Goal: Complete application form

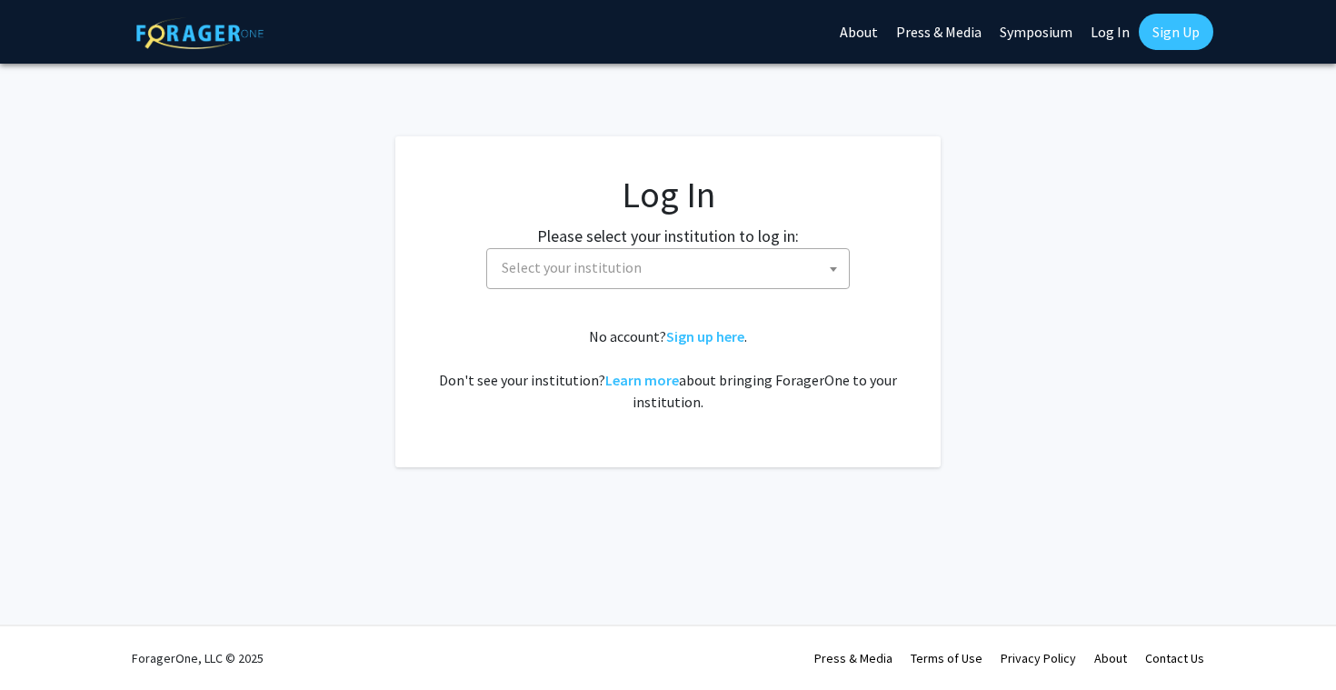
select select
click at [702, 264] on span "Select your institution" at bounding box center [671, 267] width 354 height 37
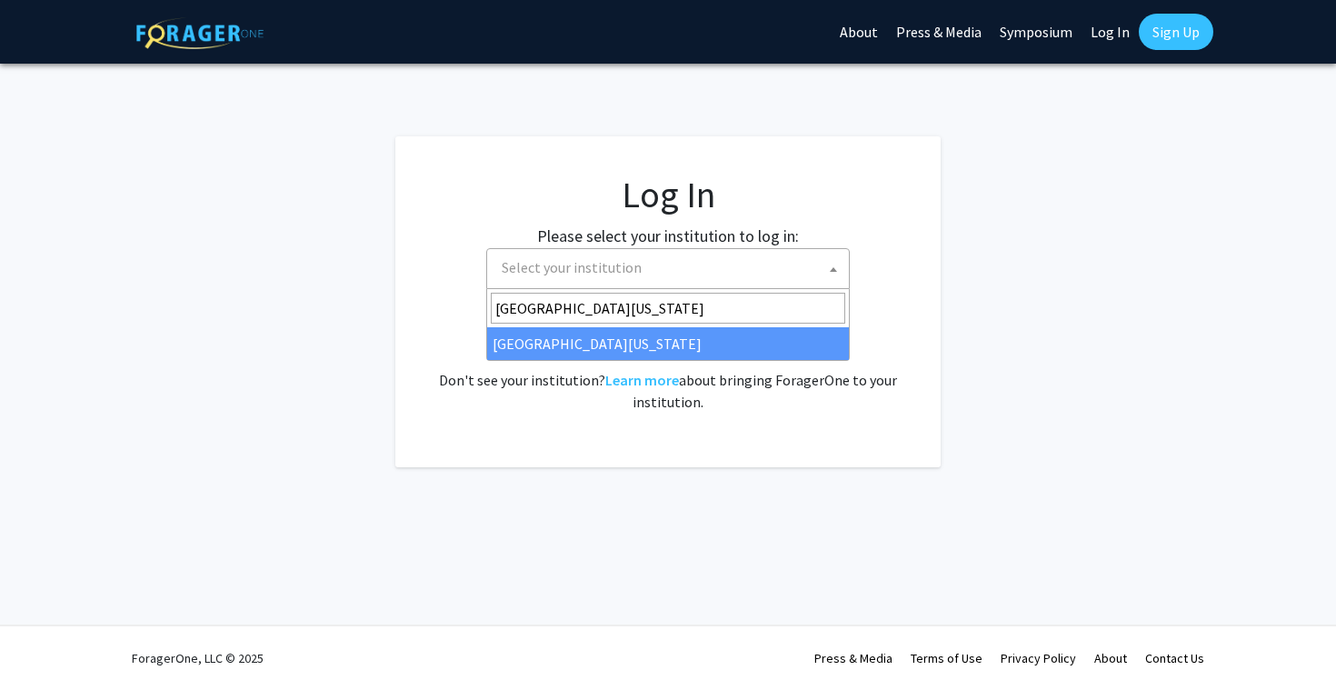
type input "[GEOGRAPHIC_DATA][US_STATE]"
select select "31"
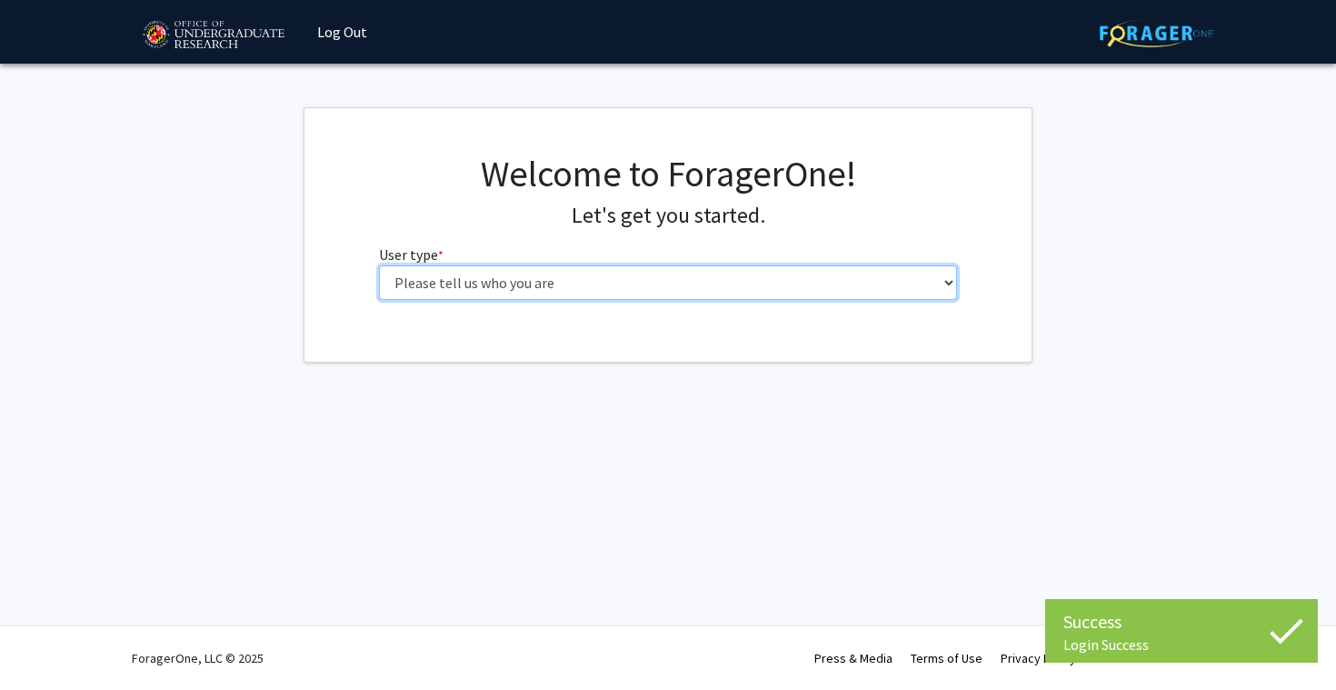
click at [588, 288] on select "Please tell us who you are Undergraduate Student Master's Student Doctoral Cand…" at bounding box center [668, 282] width 579 height 35
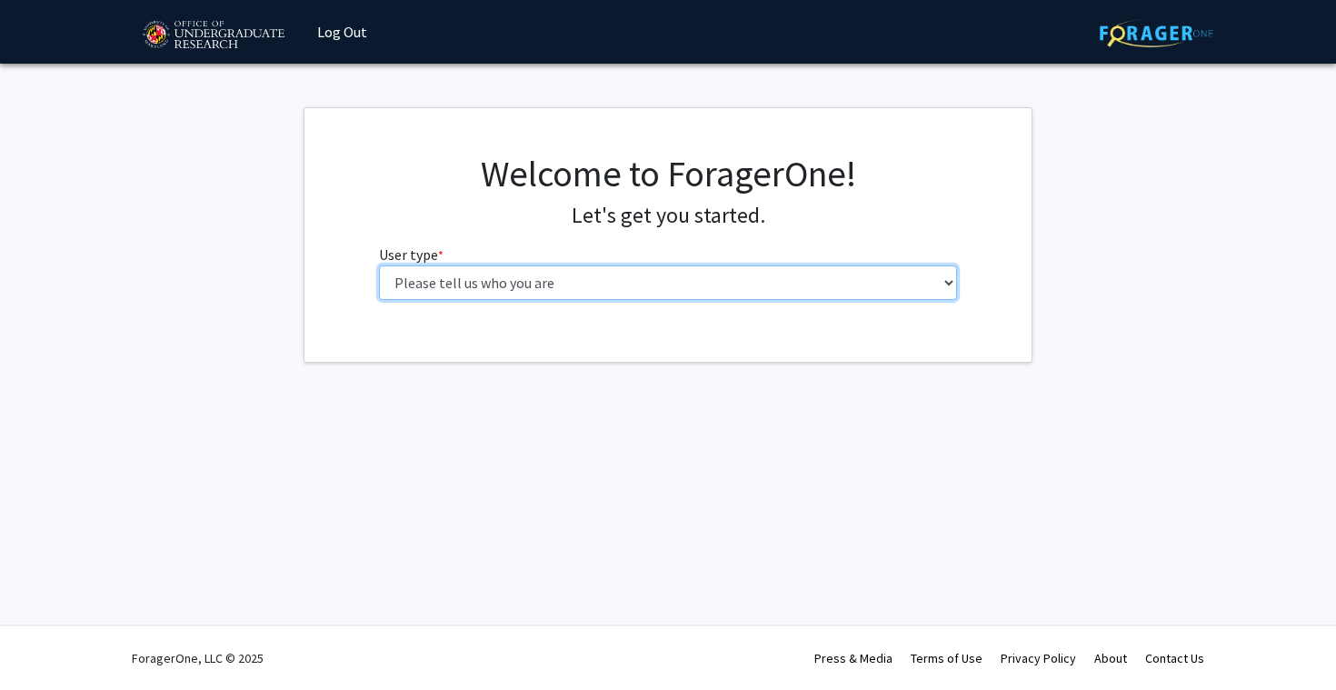
select select "1: undergrad"
click at [379, 265] on select "Please tell us who you are Undergraduate Student Master's Student Doctoral Cand…" at bounding box center [668, 282] width 579 height 35
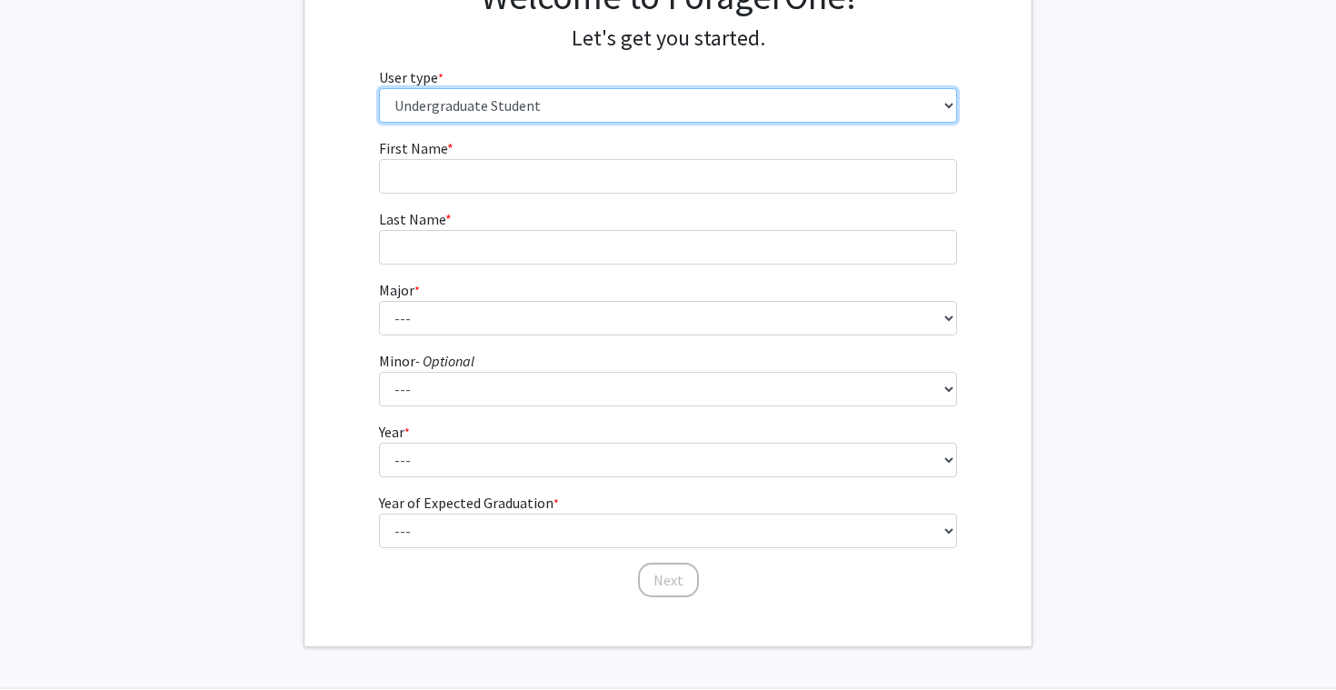
scroll to position [135, 0]
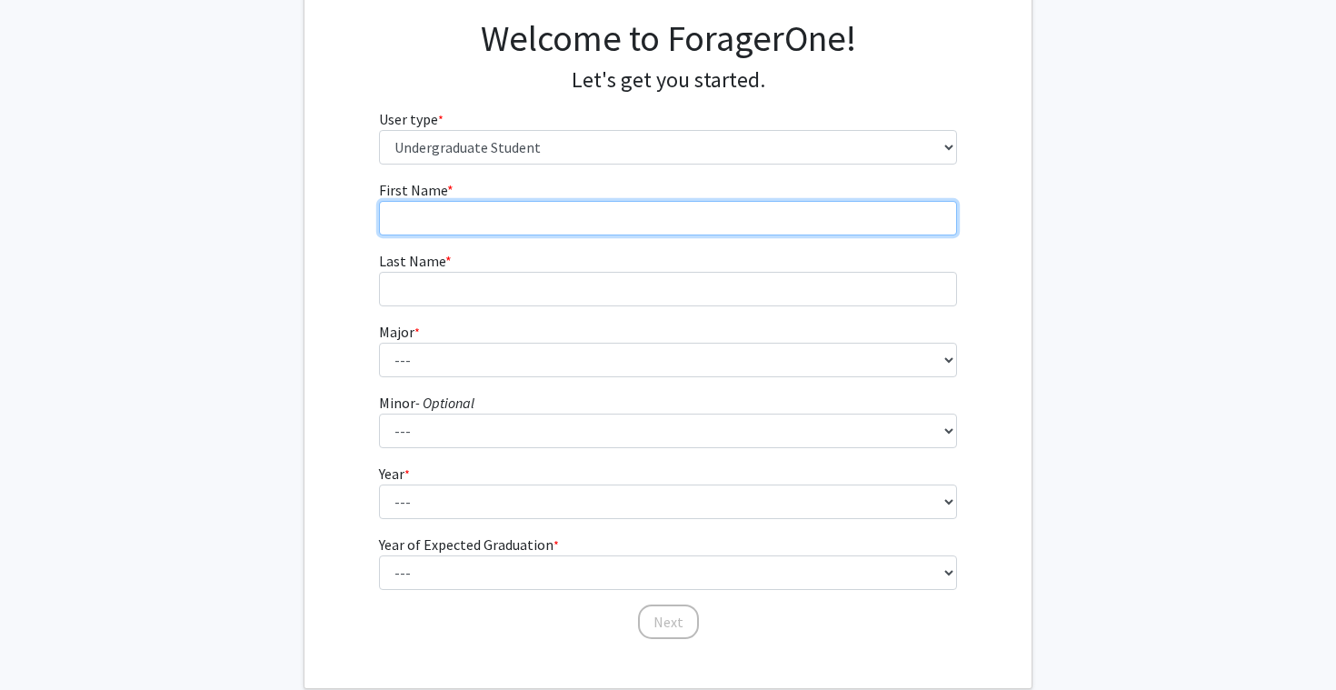
click at [569, 216] on input "First Name * required" at bounding box center [668, 218] width 579 height 35
type input "Zixin"
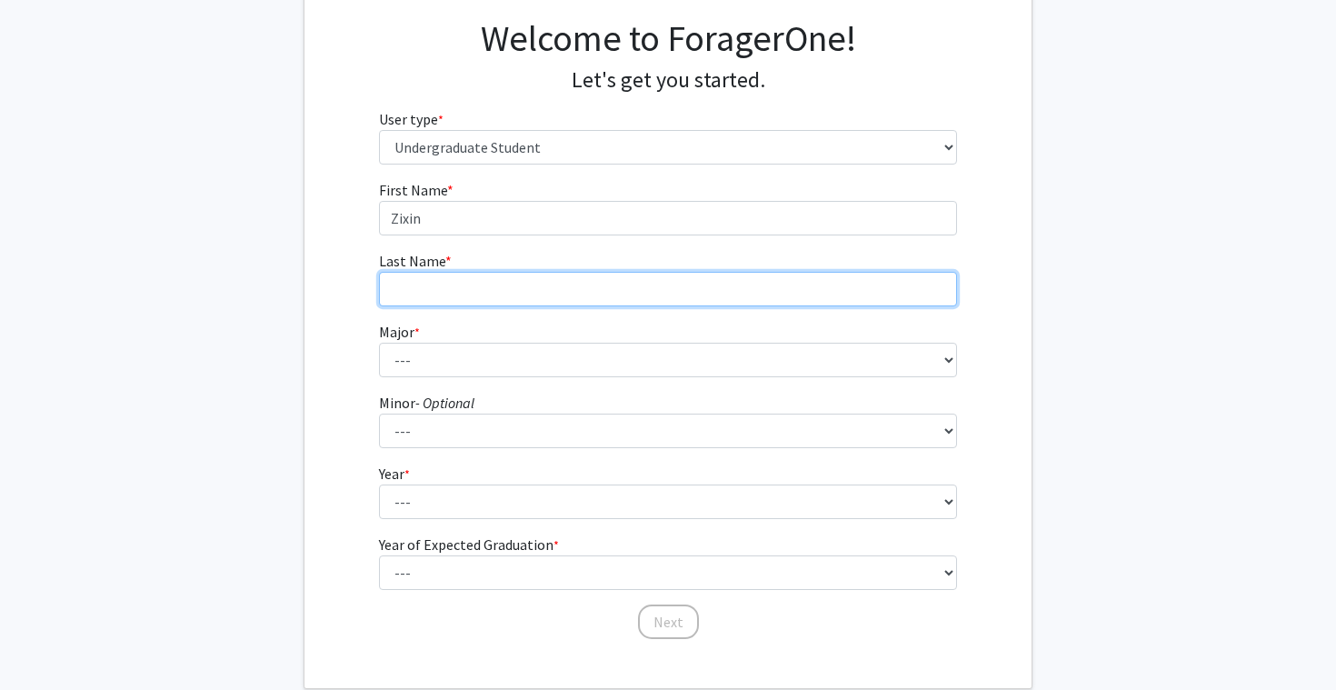
click at [550, 292] on input "Last Name * required" at bounding box center [668, 289] width 579 height 35
type input "Li"
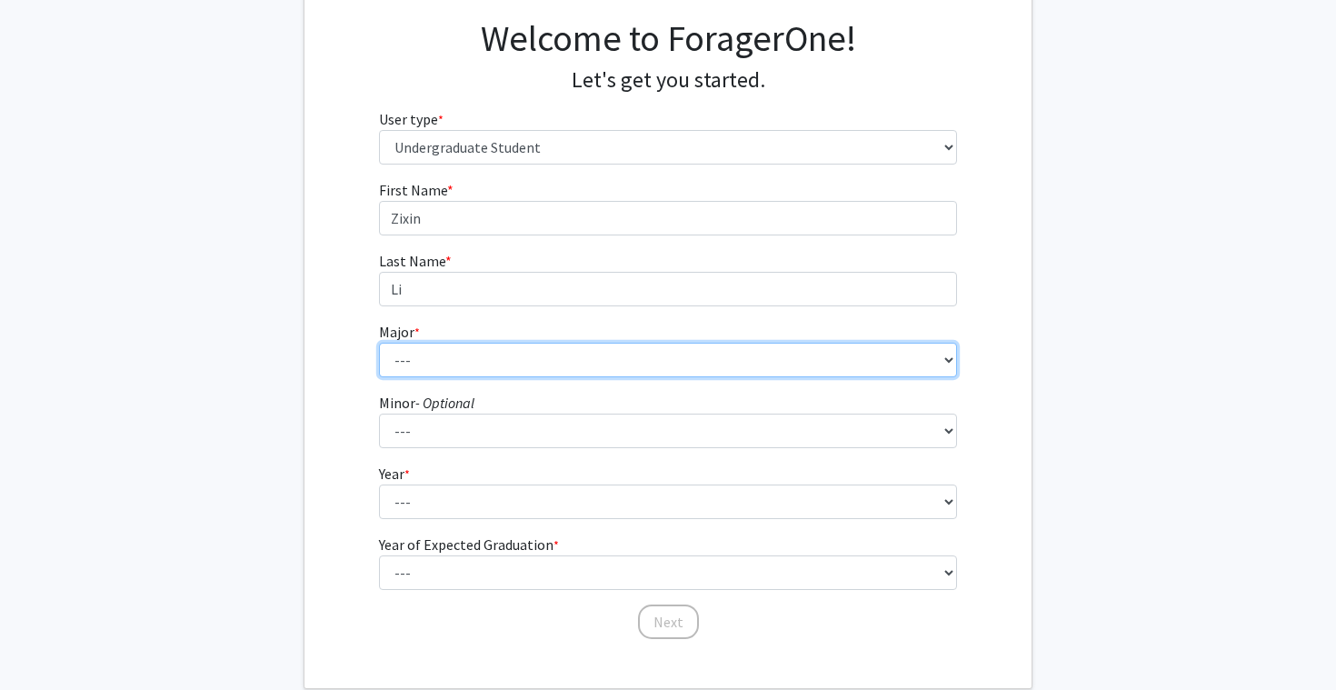
click at [504, 355] on select "--- Accounting Aerospace Engineering African American and Africana Studies Agri…" at bounding box center [668, 360] width 579 height 35
select select "19: 2320"
click at [379, 343] on select "--- Accounting Aerospace Engineering African American and Africana Studies Agri…" at bounding box center [668, 360] width 579 height 35
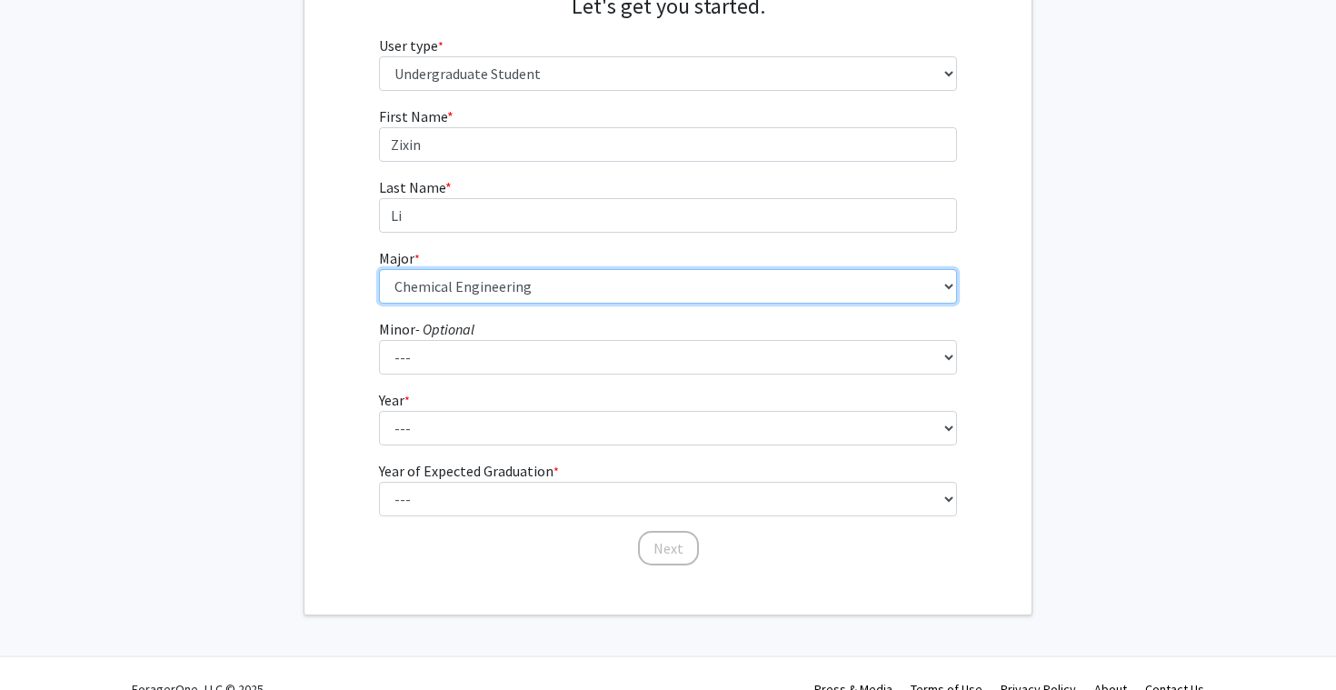
scroll to position [234, 0]
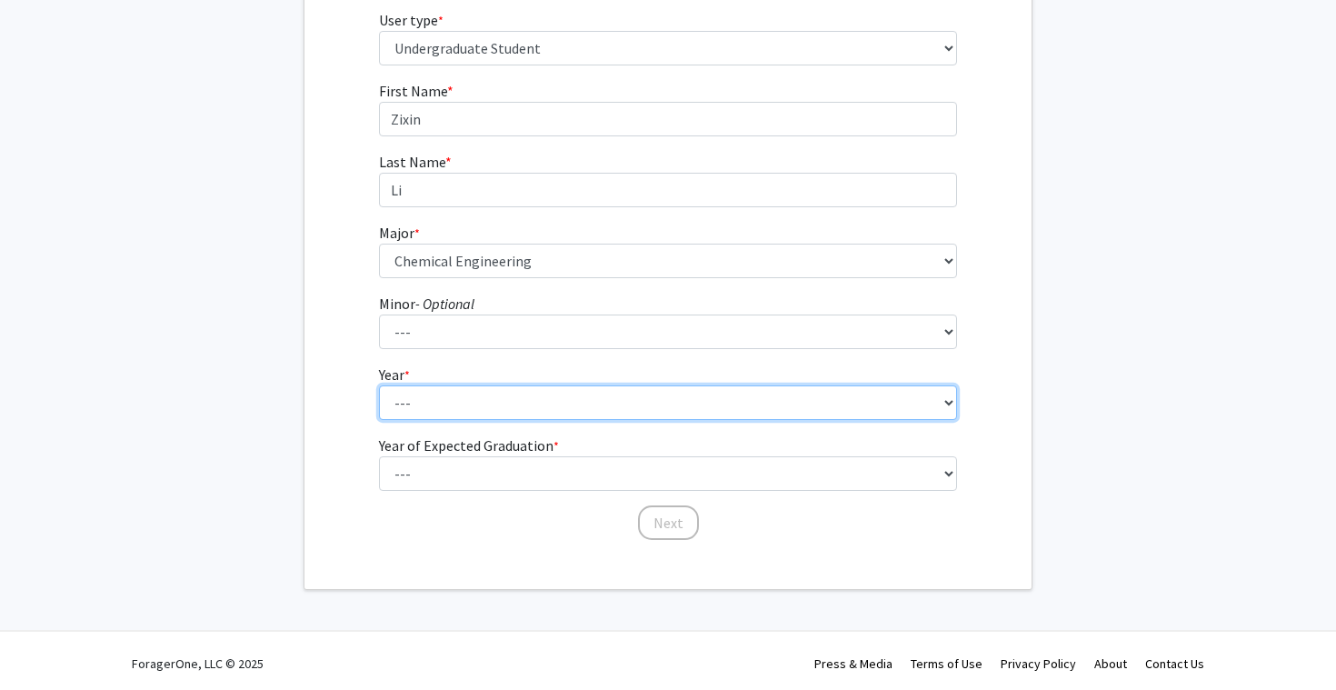
click at [516, 413] on select "--- First-year Sophomore Junior Senior Postbaccalaureate Certificate" at bounding box center [668, 402] width 579 height 35
select select "3: junior"
click at [379, 385] on select "--- First-year Sophomore Junior Senior Postbaccalaureate Certificate" at bounding box center [668, 402] width 579 height 35
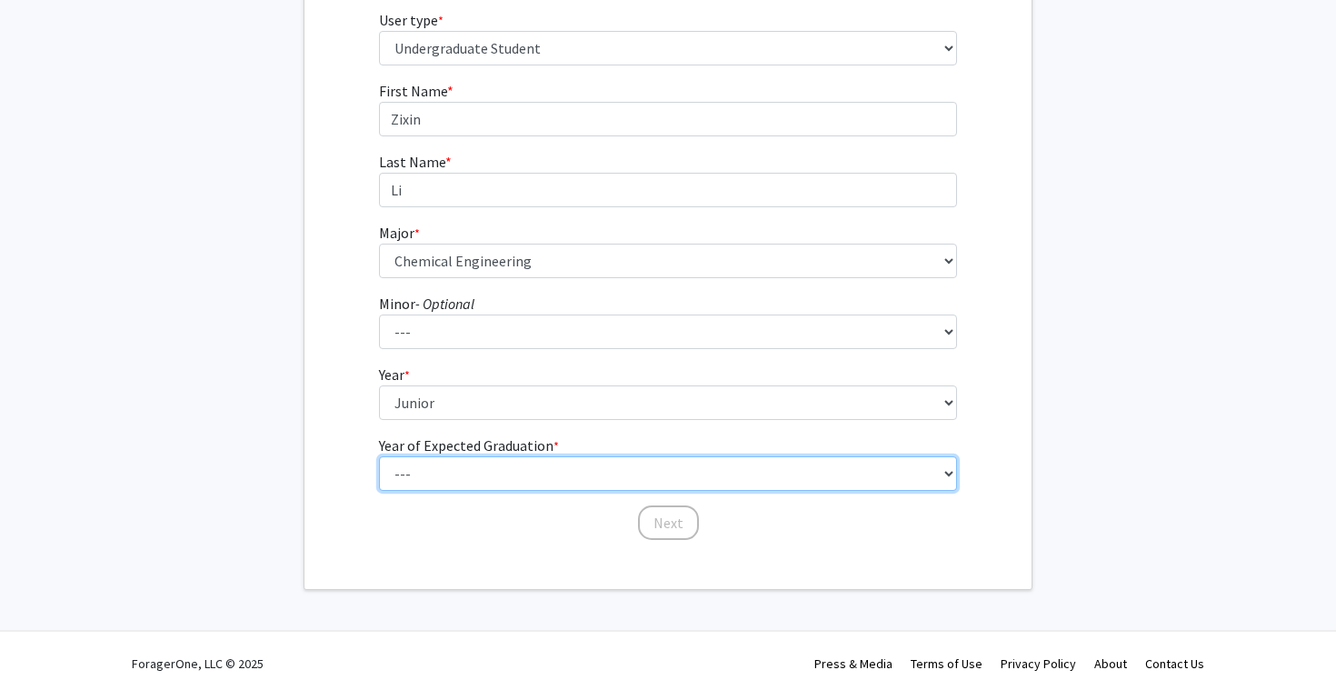
click at [513, 468] on select "--- 2025 2026 2027 2028 2029 2030 2031 2032 2033 2034" at bounding box center [668, 473] width 579 height 35
select select "3: 2027"
click at [379, 456] on select "--- 2025 2026 2027 2028 2029 2030 2031 2032 2033 2034" at bounding box center [668, 473] width 579 height 35
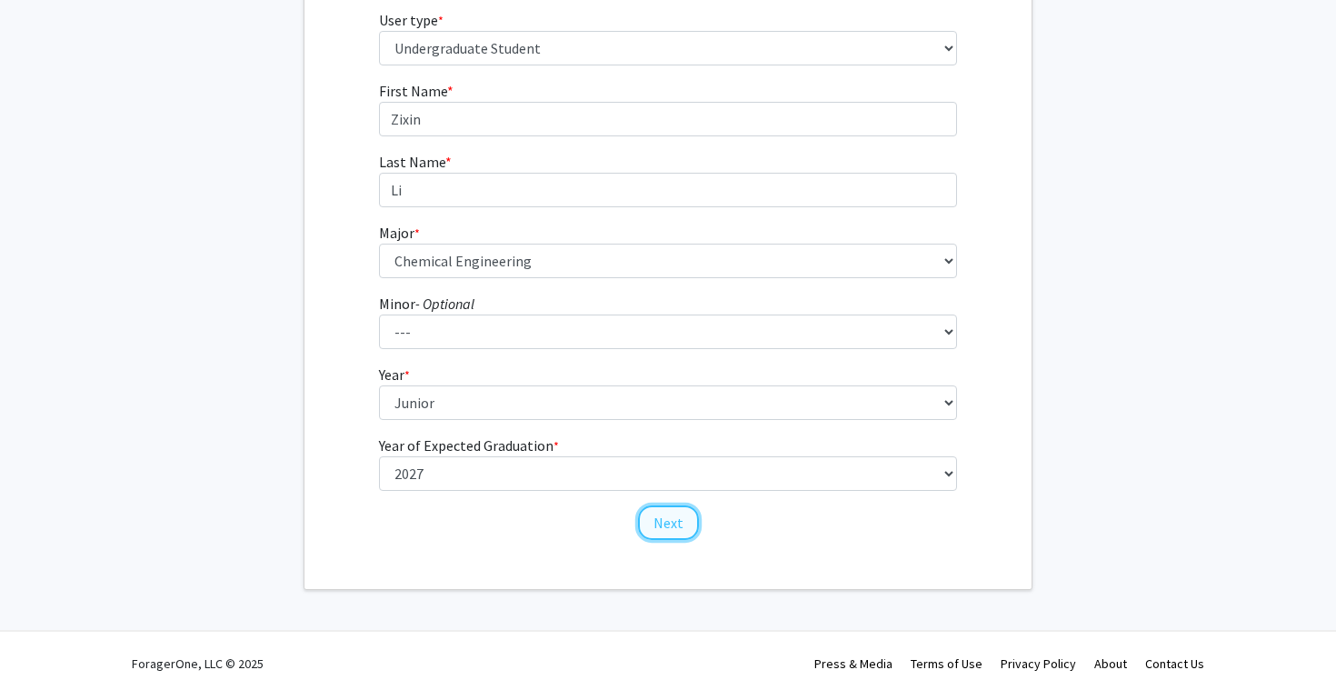
click at [664, 524] on button "Next" at bounding box center [668, 522] width 61 height 35
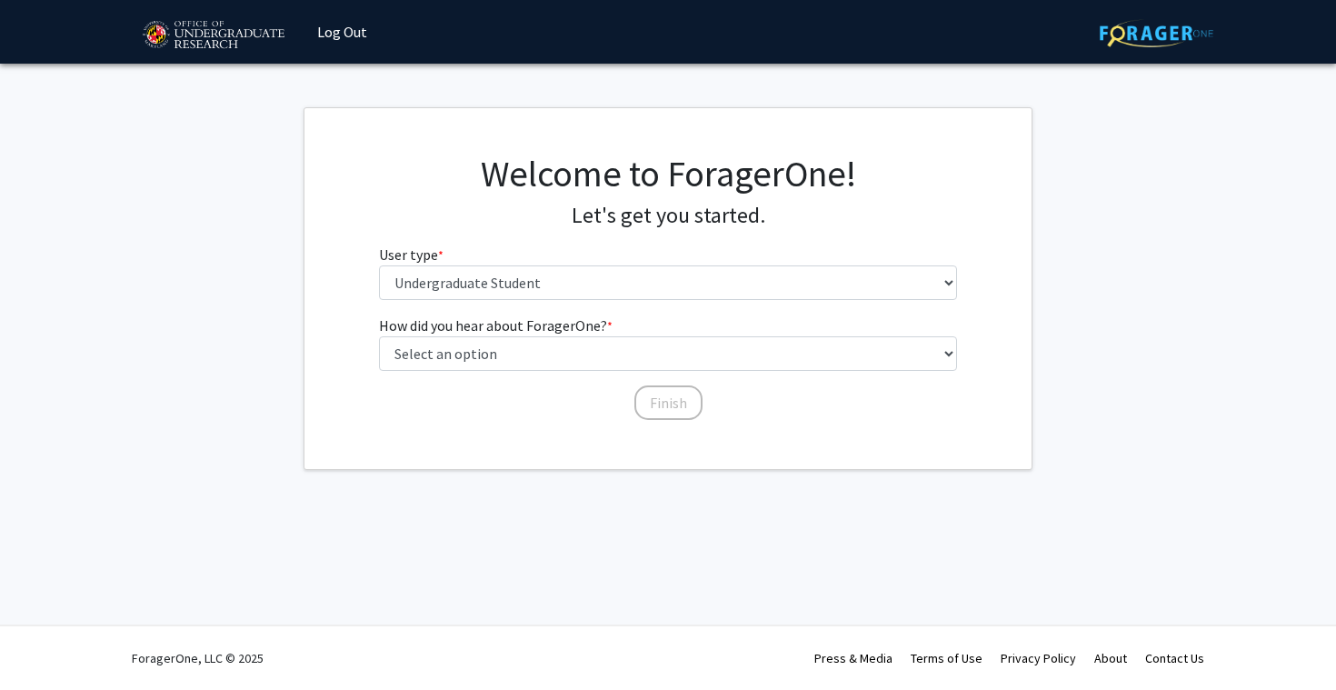
scroll to position [0, 0]
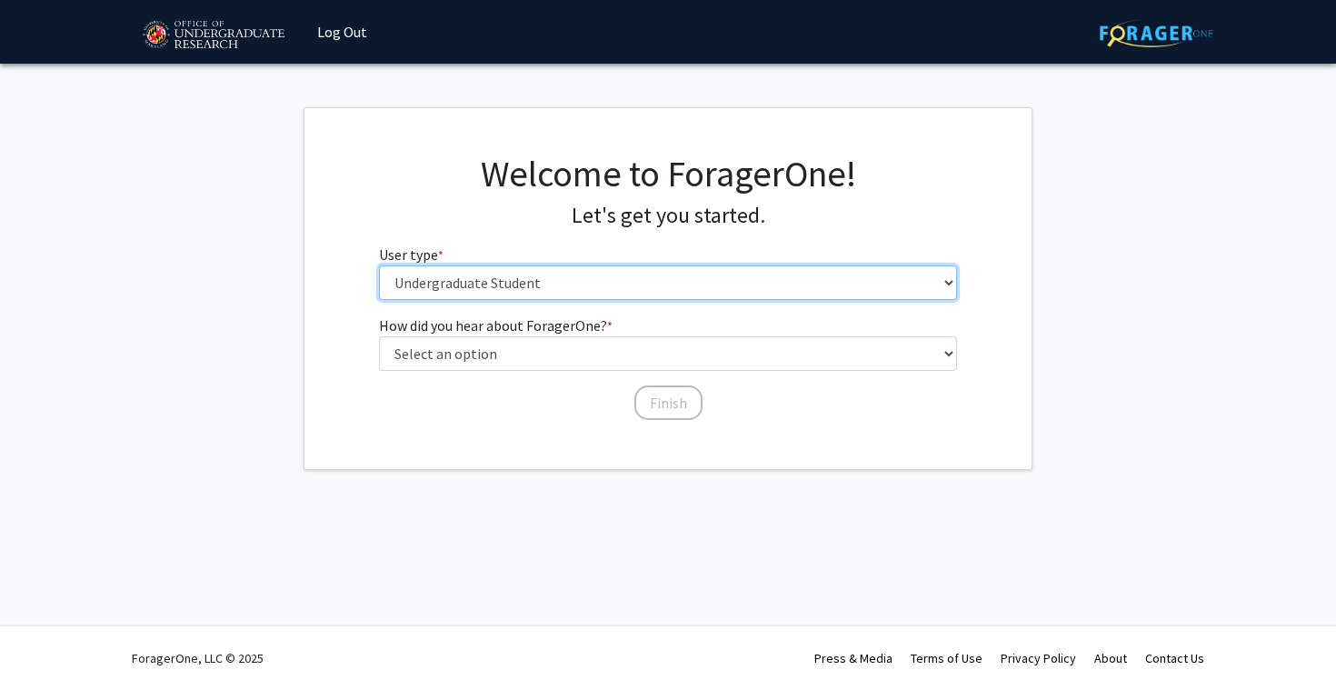
click at [633, 286] on select "Please tell us who you are Undergraduate Student Master's Student Doctoral Cand…" at bounding box center [668, 282] width 579 height 35
click at [379, 265] on select "Please tell us who you are Undergraduate Student Master's Student Doctoral Cand…" at bounding box center [668, 282] width 579 height 35
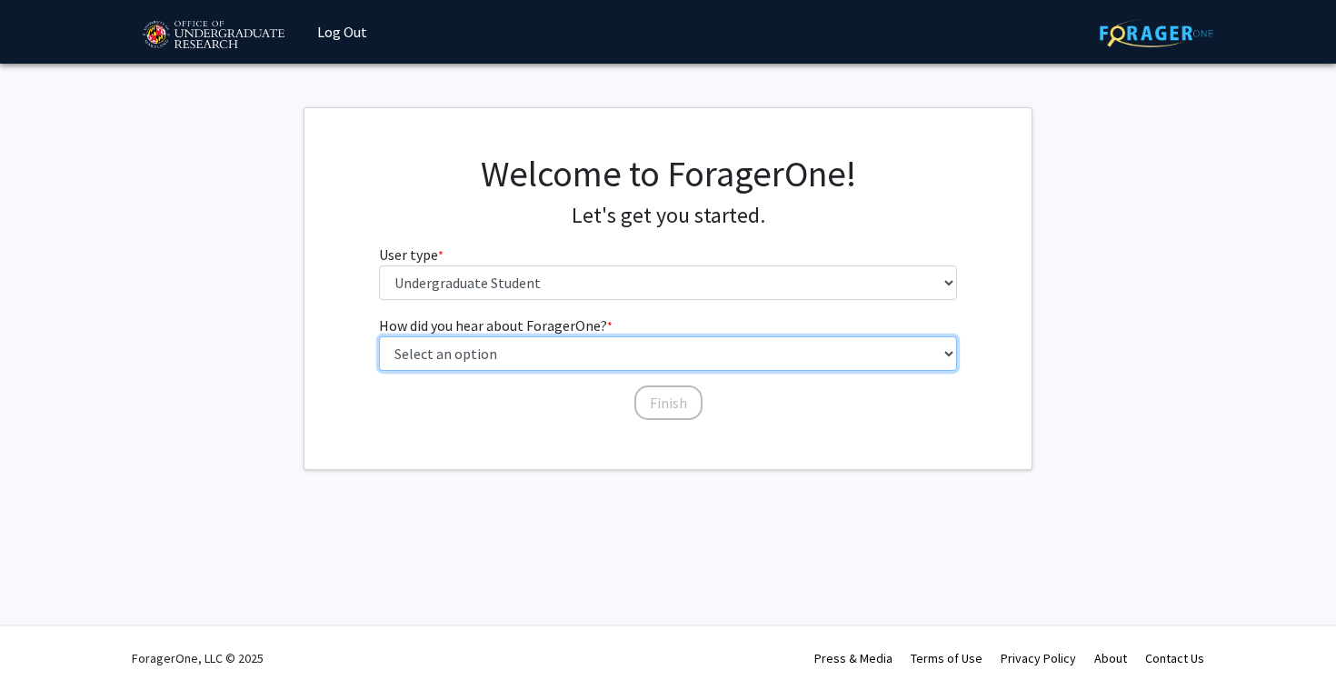
click at [620, 356] on select "Select an option Peer/student recommendation Faculty/staff recommendation Unive…" at bounding box center [668, 353] width 579 height 35
select select "2: faculty_recommendation"
click at [379, 336] on select "Select an option Peer/student recommendation Faculty/staff recommendation Unive…" at bounding box center [668, 353] width 579 height 35
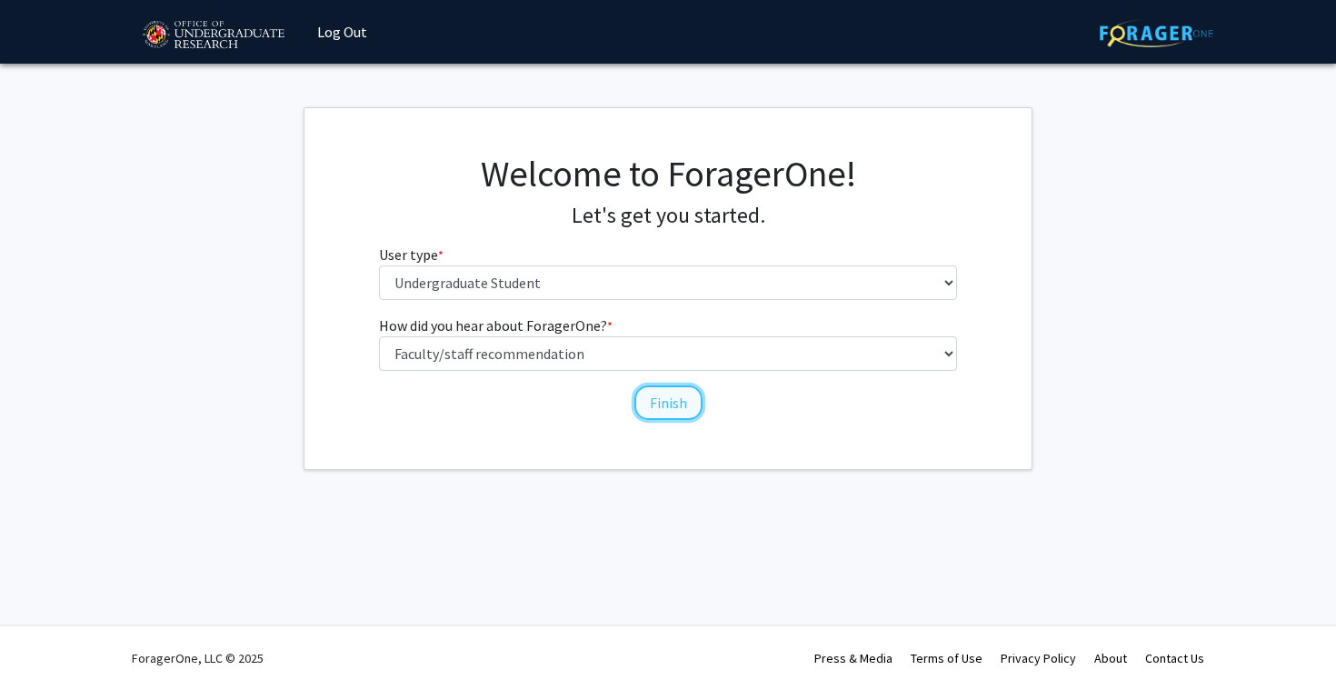
click at [676, 404] on button "Finish" at bounding box center [668, 402] width 68 height 35
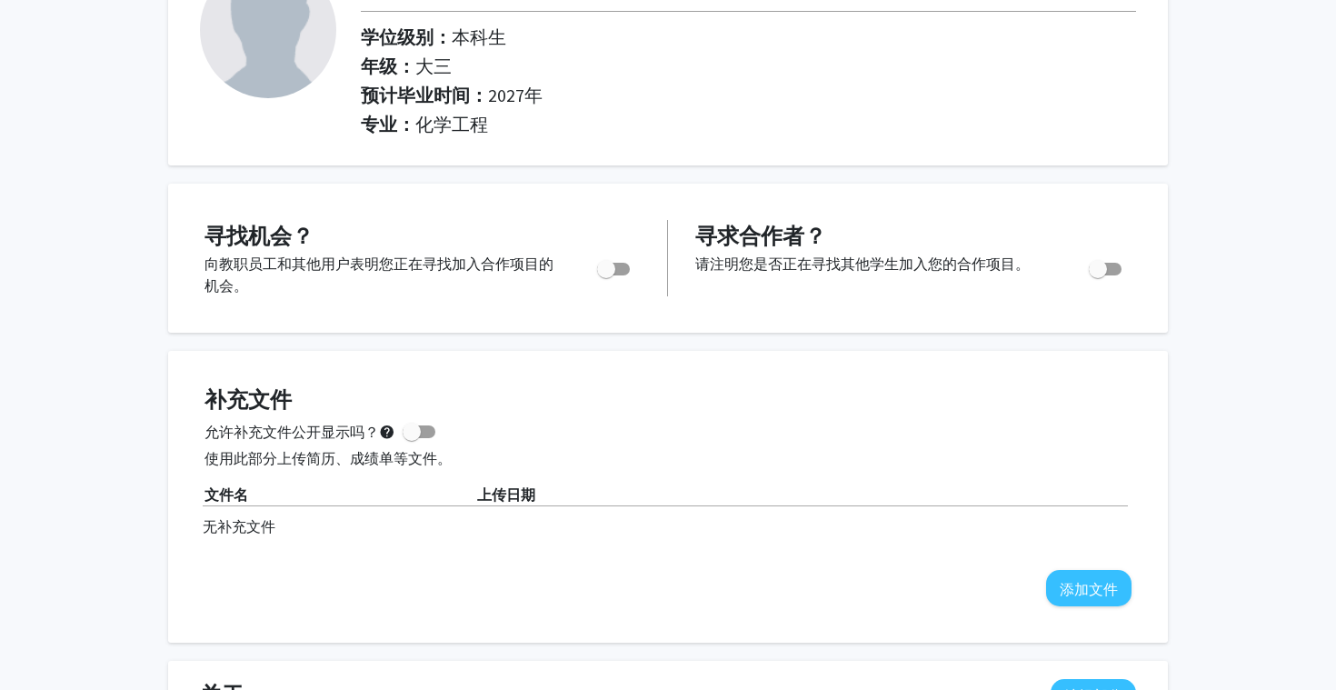
scroll to position [157, 0]
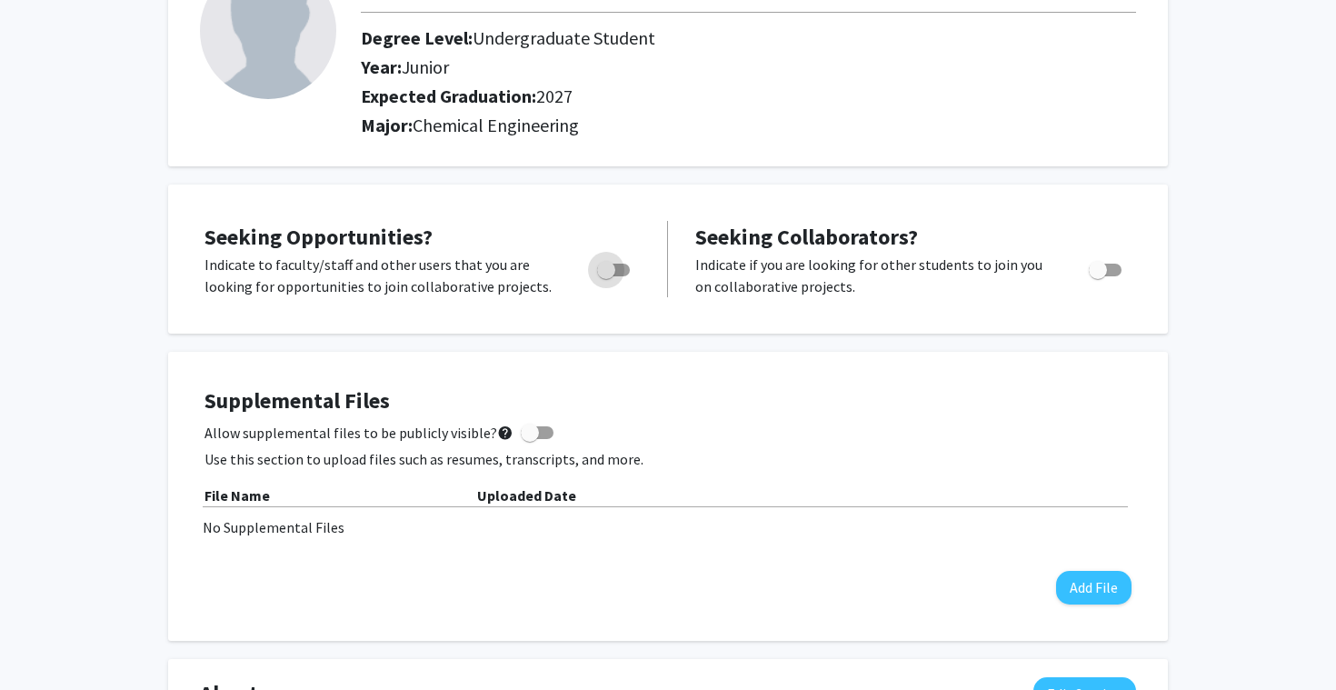
click at [615, 259] on label "Toggle" at bounding box center [610, 270] width 40 height 22
click at [606, 276] on input "Are you actively seeking opportunities?" at bounding box center [605, 276] width 1 height 1
checkbox input "true"
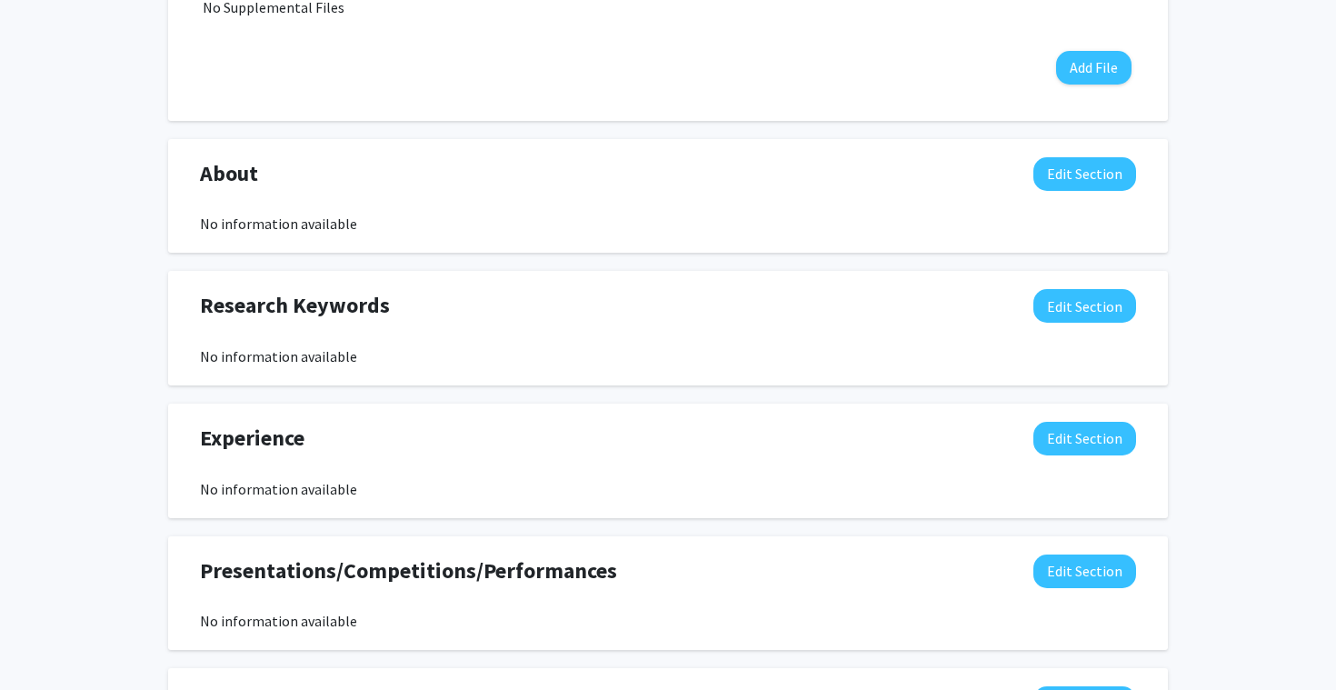
scroll to position [0, 0]
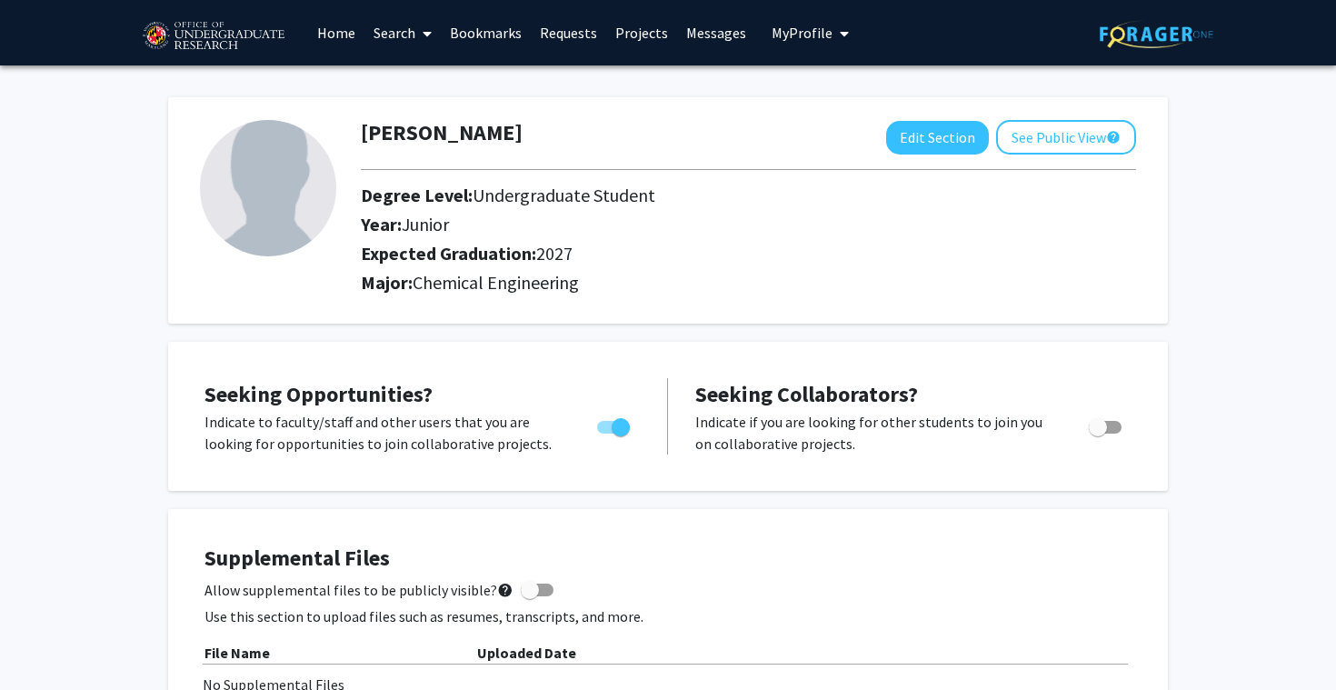
click at [334, 31] on link "Home" at bounding box center [336, 33] width 56 height 64
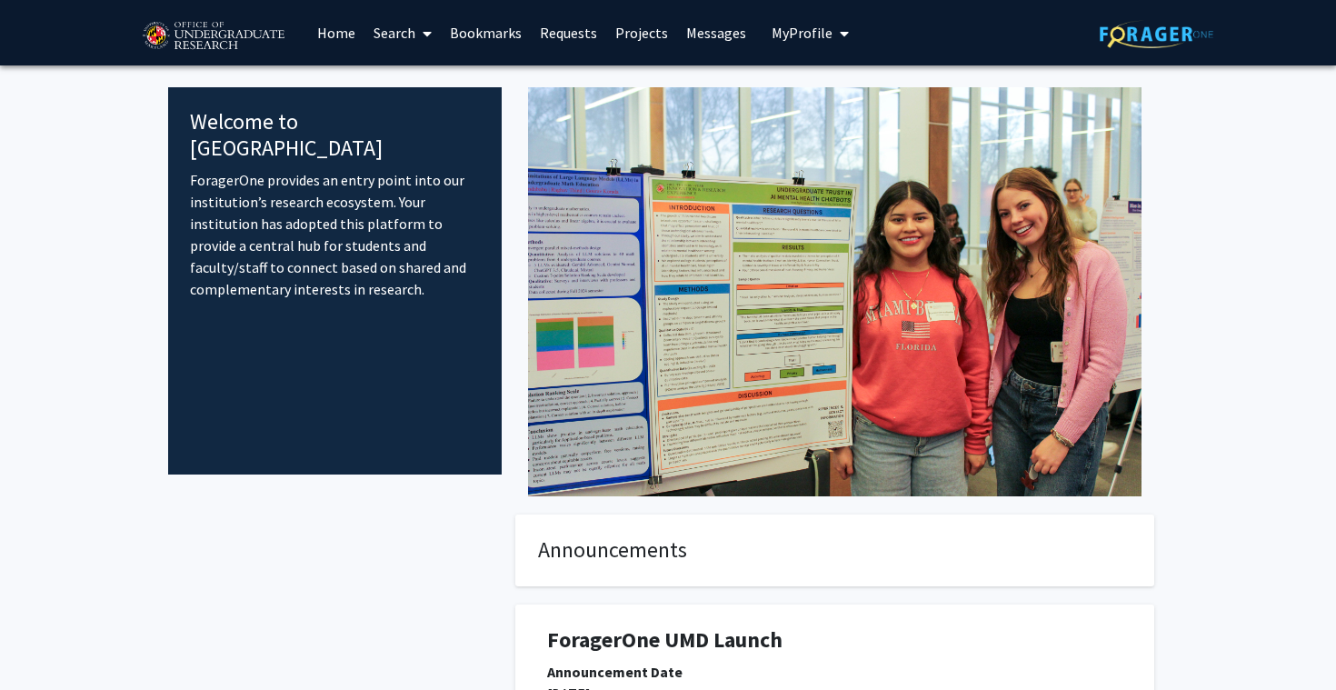
click at [636, 33] on link "Projects" at bounding box center [641, 33] width 71 height 64
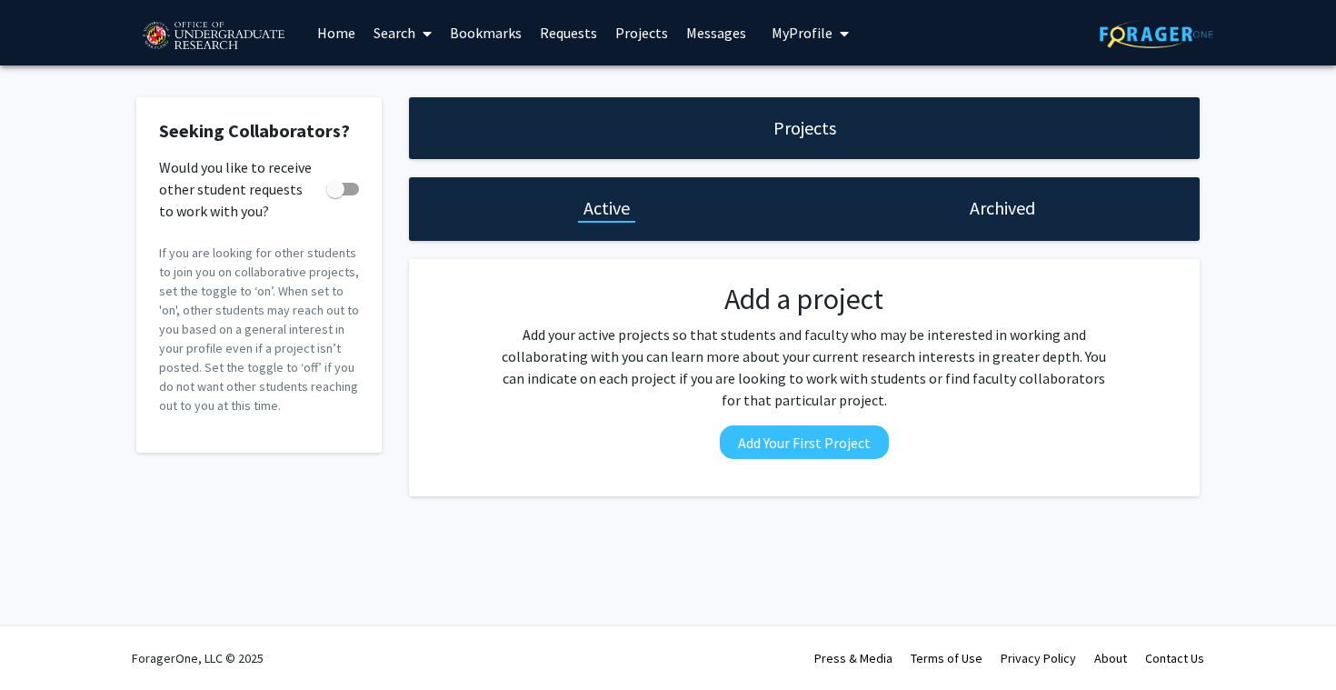
click at [332, 35] on link "Home" at bounding box center [336, 33] width 56 height 64
